Goal: Task Accomplishment & Management: Use online tool/utility

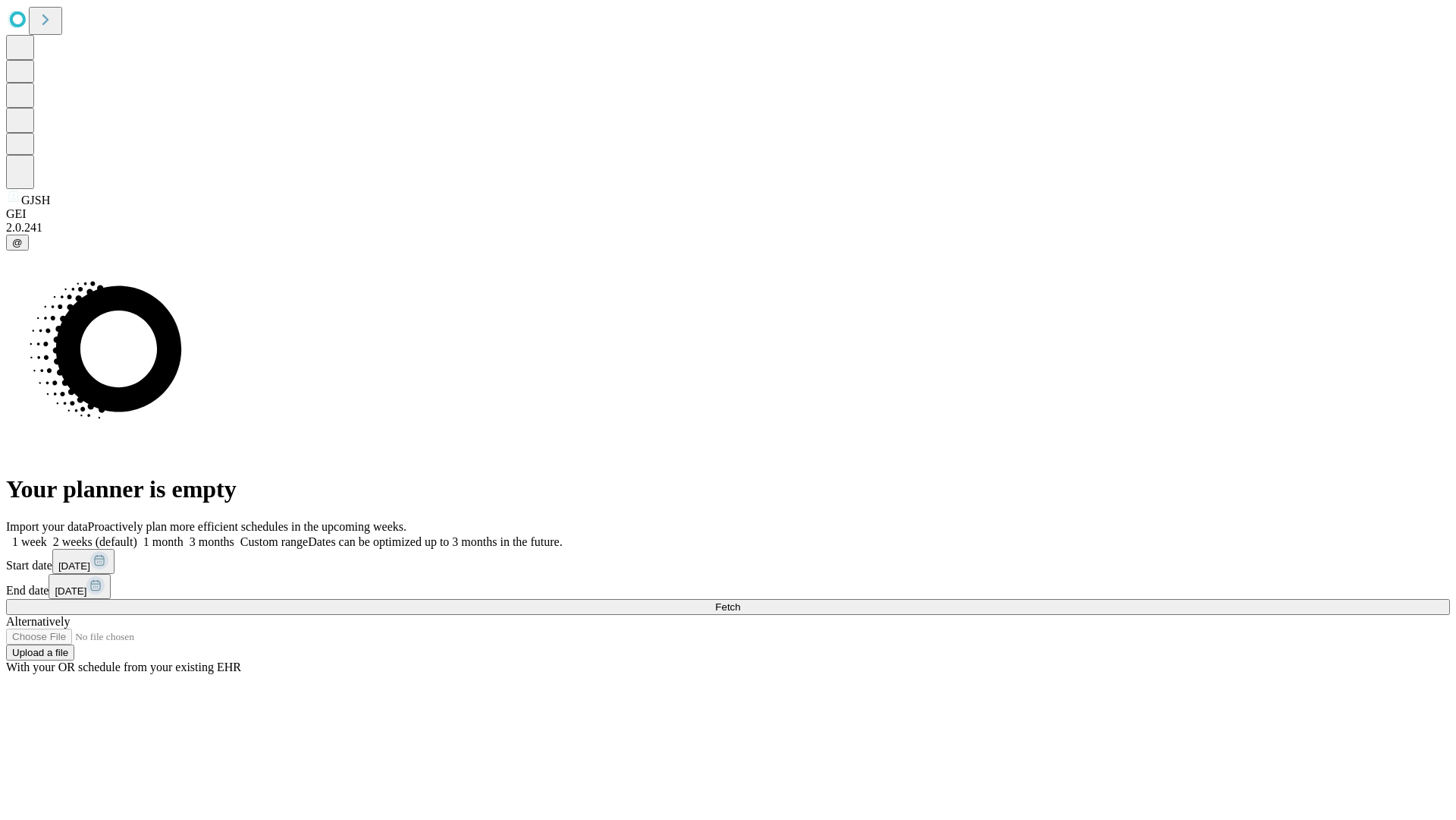
click at [740, 601] on span "Fetch" at bounding box center [728, 607] width 25 height 12
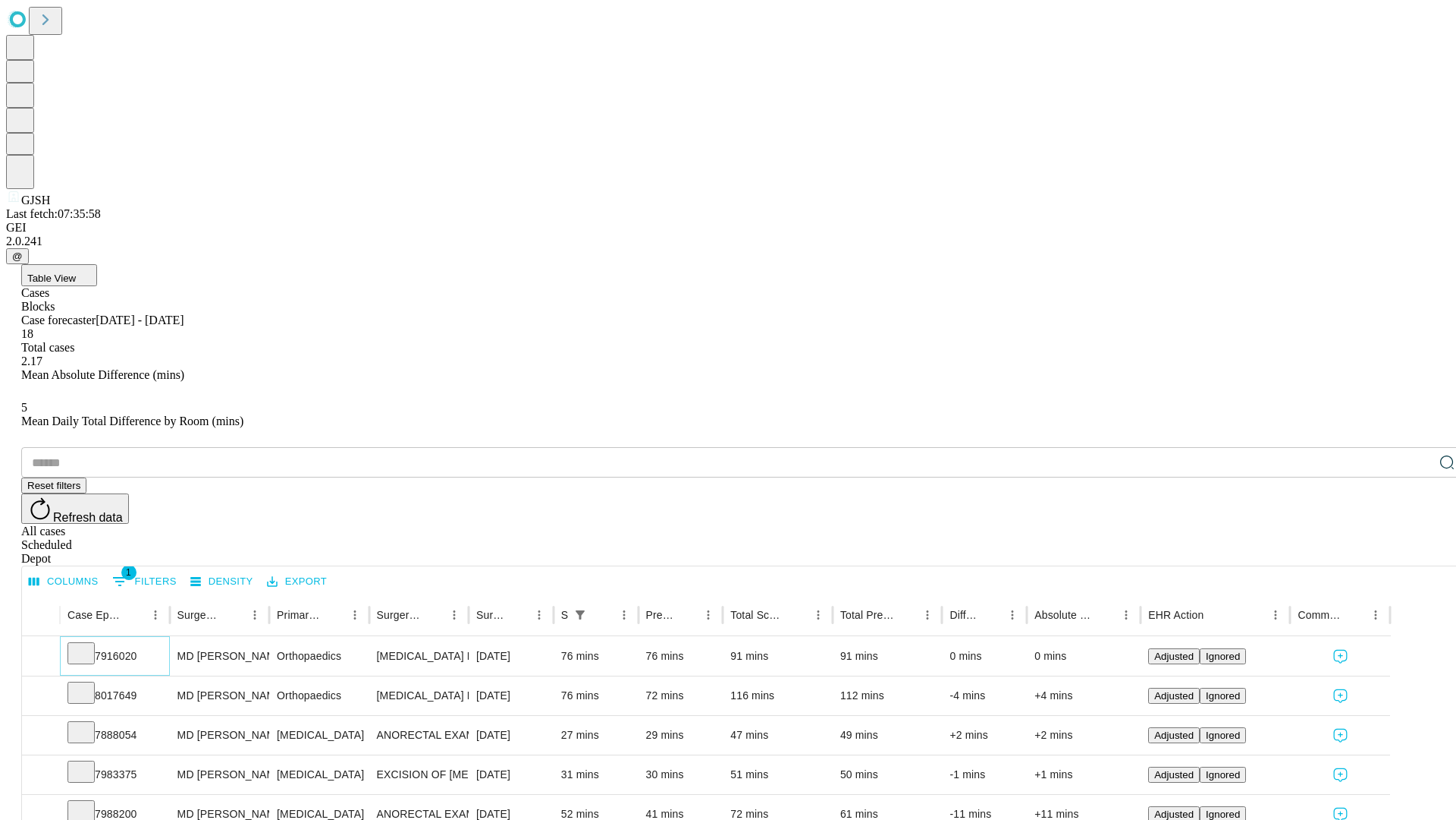
click at [89, 645] on icon at bounding box center [81, 652] width 15 height 15
